Goal: Check status: Check status

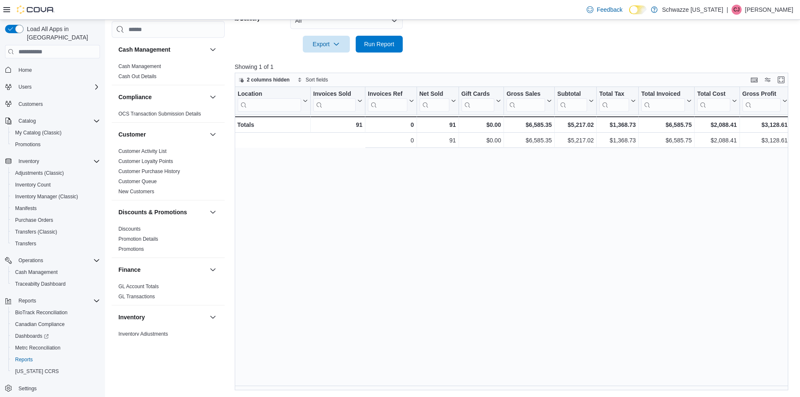
scroll to position [0, 207]
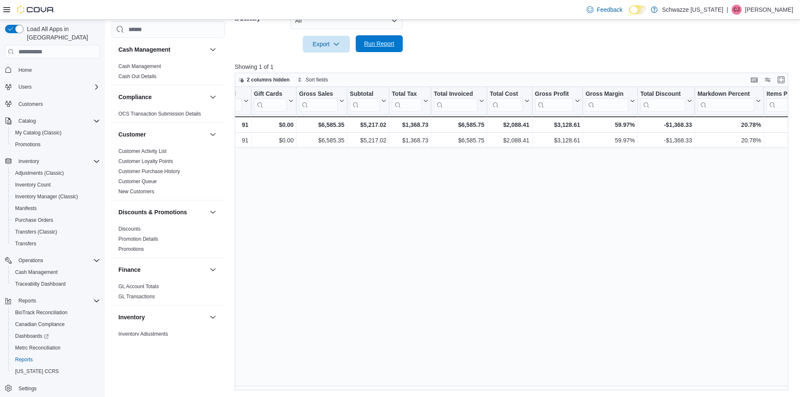
click at [382, 42] on span "Run Report" at bounding box center [379, 43] width 30 height 8
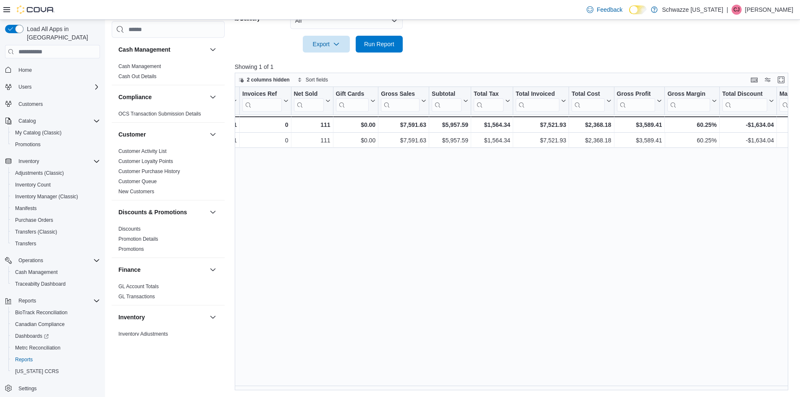
scroll to position [0, 142]
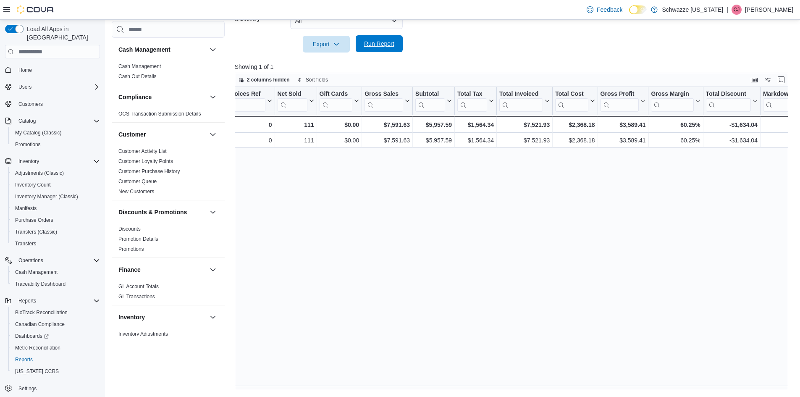
click at [381, 46] on span "Run Report" at bounding box center [379, 43] width 30 height 8
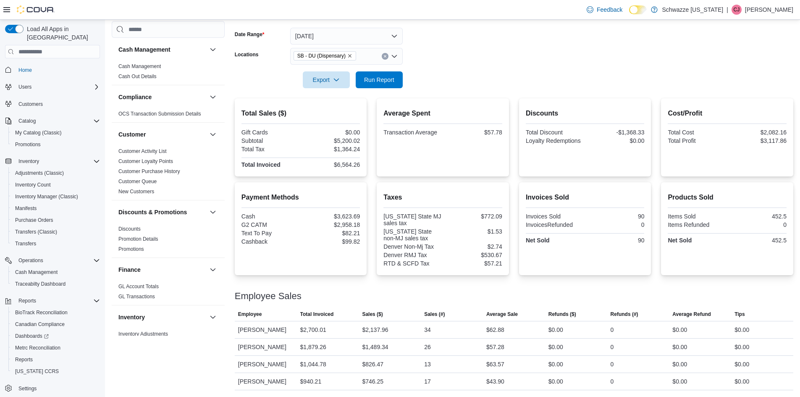
scroll to position [462, 0]
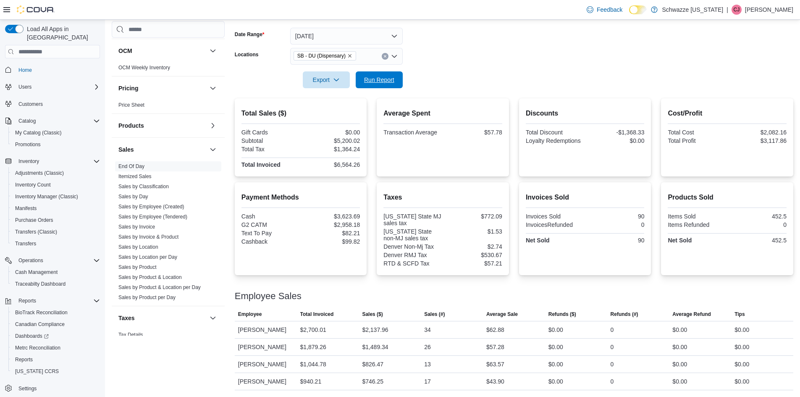
click at [375, 79] on span "Run Report" at bounding box center [379, 80] width 30 height 8
click at [393, 83] on span "Run Report" at bounding box center [379, 79] width 30 height 8
click at [368, 76] on span "Run Report" at bounding box center [379, 79] width 37 height 17
click at [399, 81] on button "Run Report" at bounding box center [379, 79] width 47 height 17
click at [315, 55] on span "SB - DU (Dispensary)" at bounding box center [321, 56] width 48 height 8
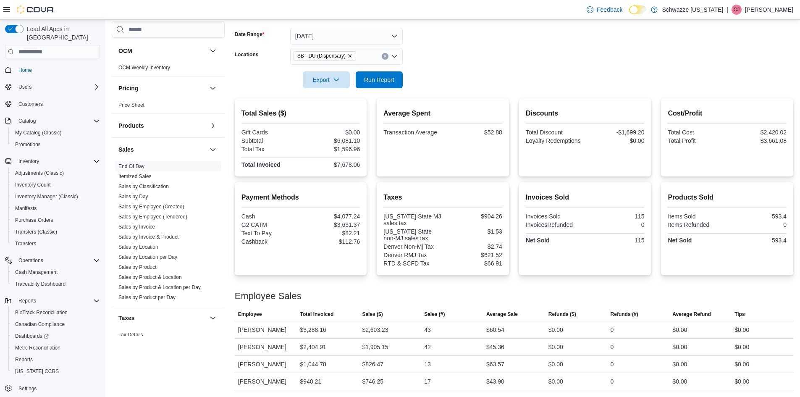
click at [421, 71] on div at bounding box center [514, 68] width 558 height 7
click at [373, 84] on span "Run Report" at bounding box center [379, 79] width 37 height 17
click at [390, 84] on span "Run Report" at bounding box center [379, 79] width 30 height 8
click at [383, 76] on span "Run Report" at bounding box center [379, 79] width 30 height 8
drag, startPoint x: 338, startPoint y: 140, endPoint x: 362, endPoint y: 140, distance: 23.5
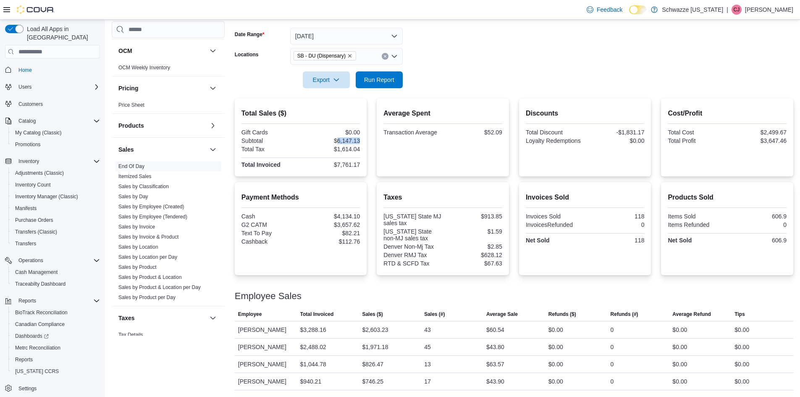
click at [362, 140] on div "Total Sales ($) Gift Cards $0.00 Subtotal $6,147.13 Total Tax $1,614.04 Total I…" at bounding box center [301, 137] width 132 height 78
copy div "6,147.13"
click at [350, 166] on div "$7,761.17" at bounding box center [331, 164] width 58 height 7
drag, startPoint x: 338, startPoint y: 165, endPoint x: 362, endPoint y: 163, distance: 24.4
click at [362, 163] on div "Total Sales ($) Gift Cards $0.00 Subtotal $6,147.13 Total Tax $1,614.04 Total I…" at bounding box center [301, 137] width 132 height 78
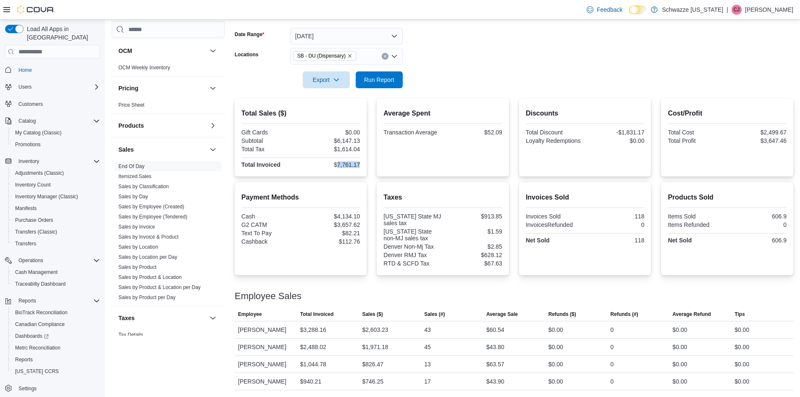
copy div "7,761.17"
drag, startPoint x: 338, startPoint y: 141, endPoint x: 362, endPoint y: 141, distance: 24.4
click at [362, 141] on div "Total Sales ($) Gift Cards $0.00 Subtotal $6,147.13 Total Tax $1,614.04 Total I…" at bounding box center [301, 137] width 132 height 78
click at [378, 78] on span "Run Report" at bounding box center [379, 79] width 30 height 8
drag, startPoint x: 338, startPoint y: 140, endPoint x: 367, endPoint y: 142, distance: 28.6
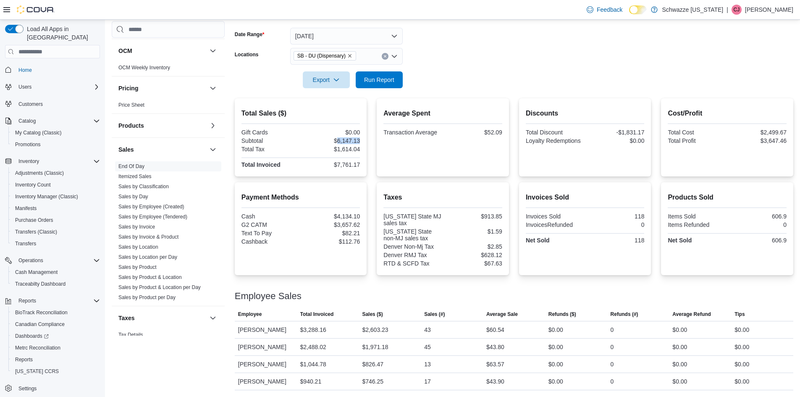
click at [366, 141] on div "Total Sales ($) Gift Cards $0.00 Subtotal $6,147.13 Total Tax $1,614.04 Total I…" at bounding box center [301, 137] width 132 height 78
copy div "6,147.13"
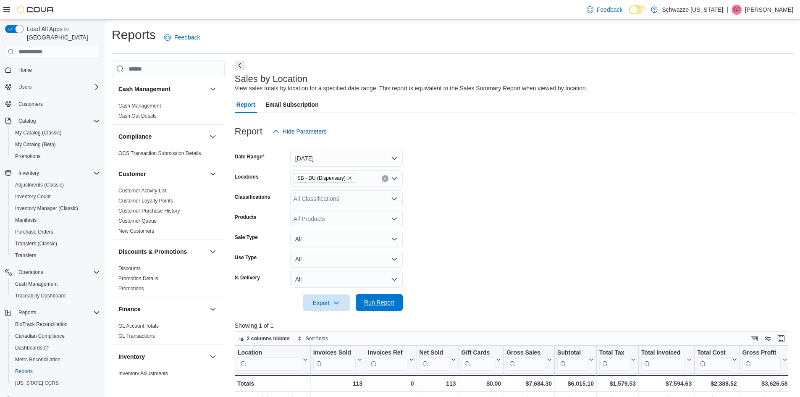
click at [368, 298] on span "Run Report" at bounding box center [379, 302] width 37 height 17
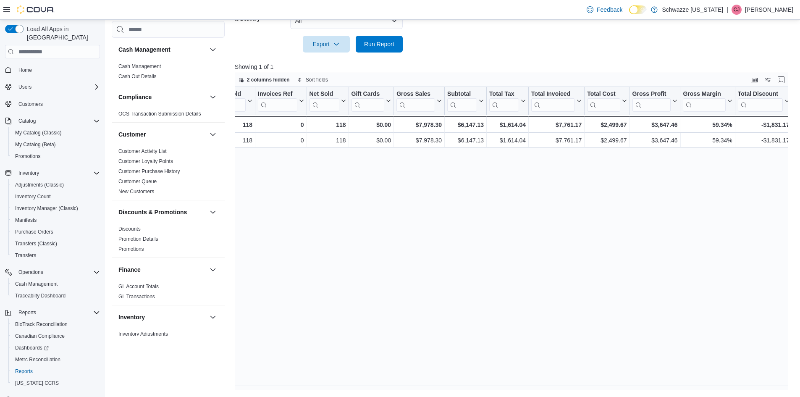
scroll to position [0, 119]
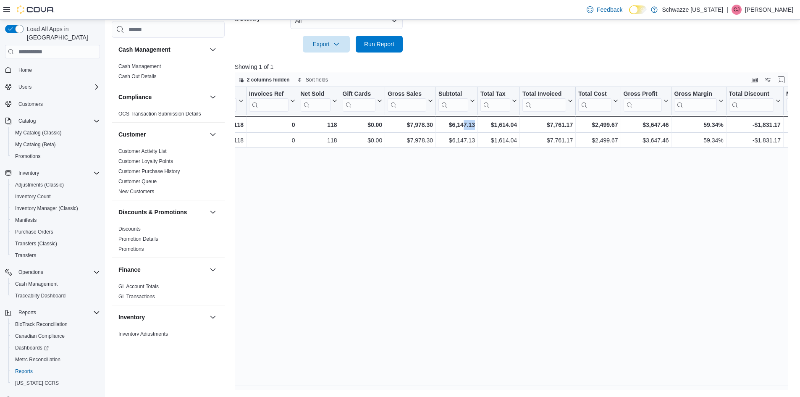
drag, startPoint x: 462, startPoint y: 385, endPoint x: 485, endPoint y: 385, distance: 23.1
click at [485, 385] on div "Location Click to view column header actions Invoices Sold Click to view column…" at bounding box center [514, 238] width 559 height 303
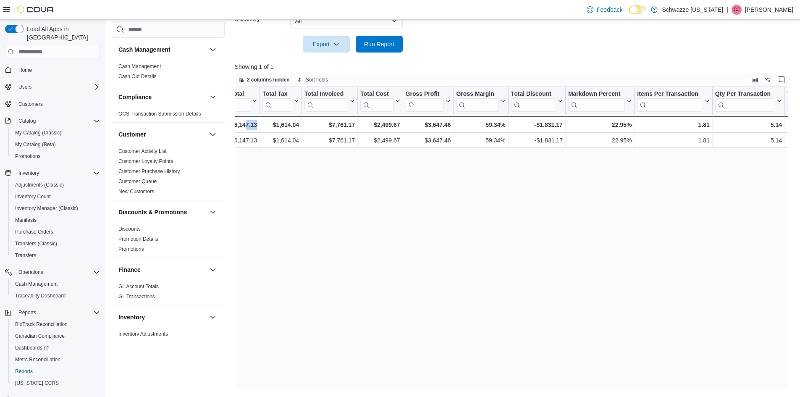
scroll to position [0, 345]
